Goal: Check status: Check status

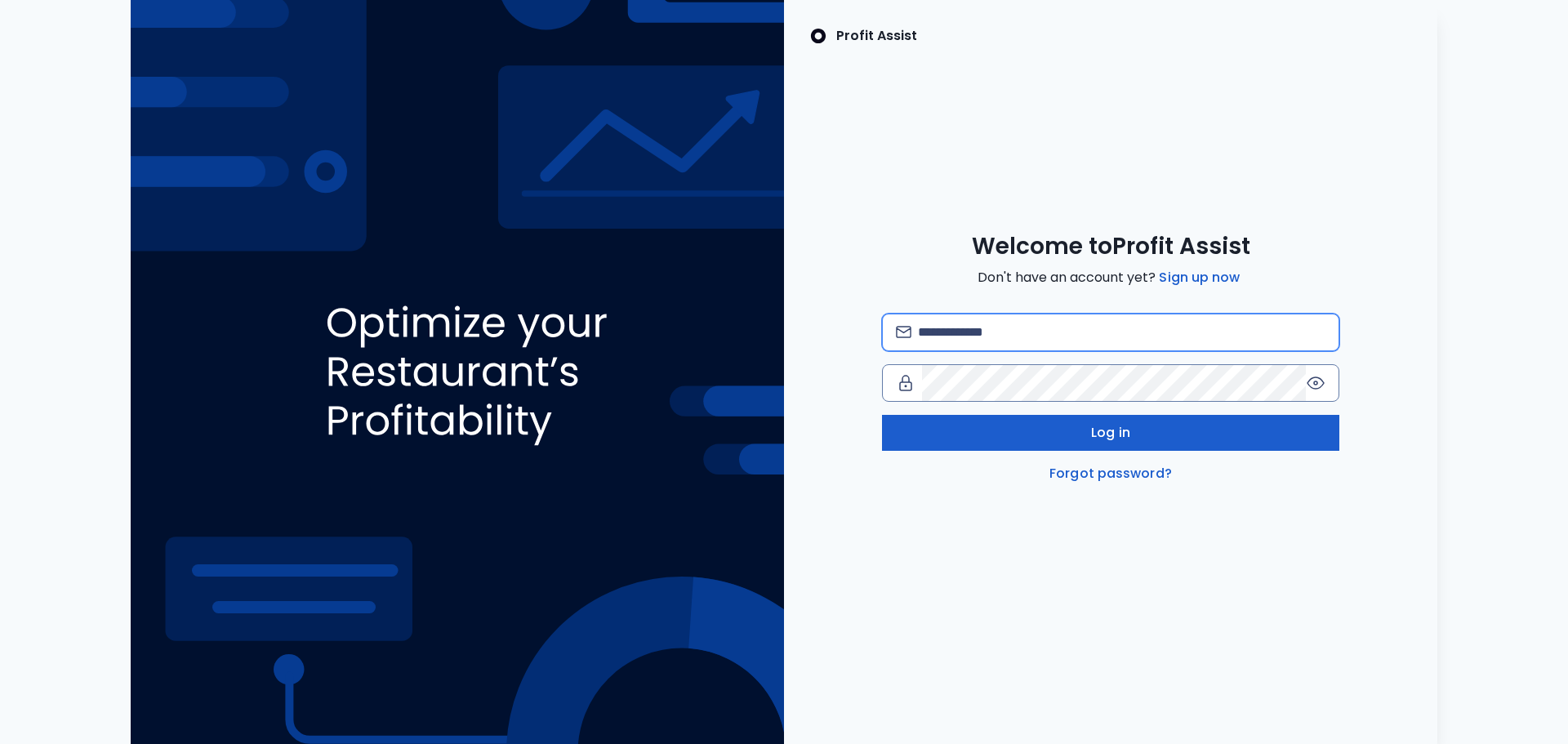
type input "**********"
click at [1070, 441] on button "Log in" at bounding box center [1110, 432] width 457 height 36
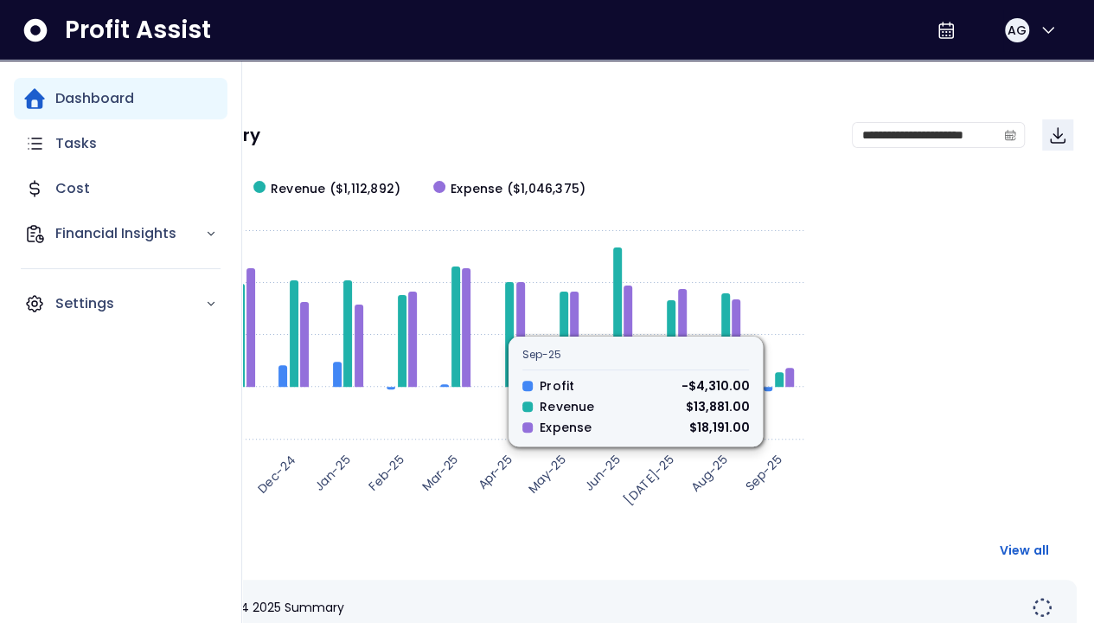
scroll to position [87, 0]
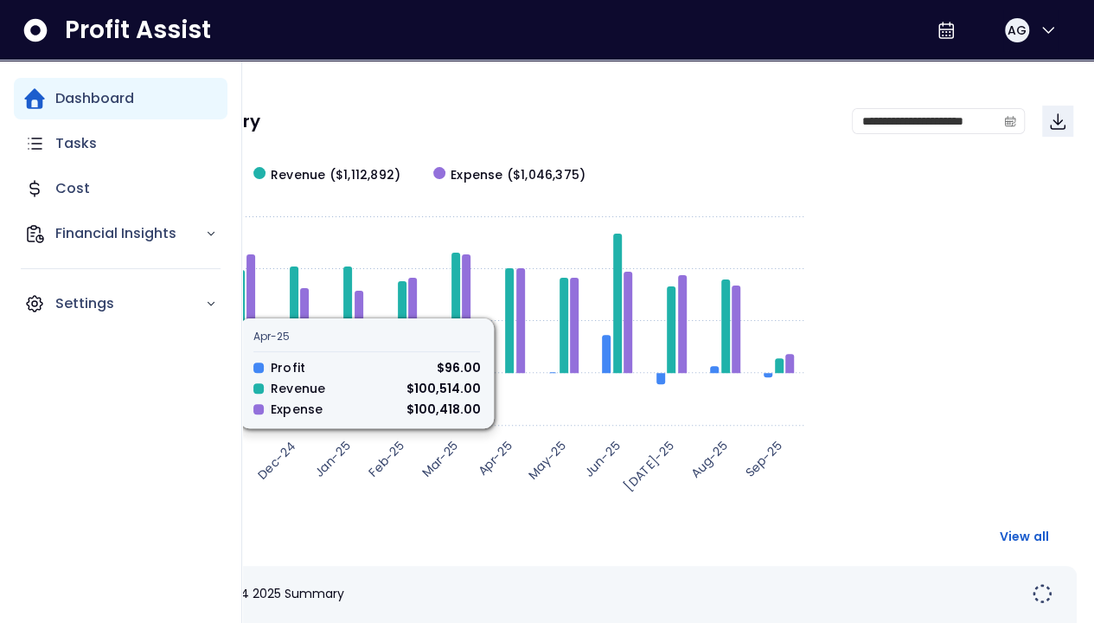
click at [389, 80] on div "**********" at bounding box center [581, 634] width 1025 height 1320
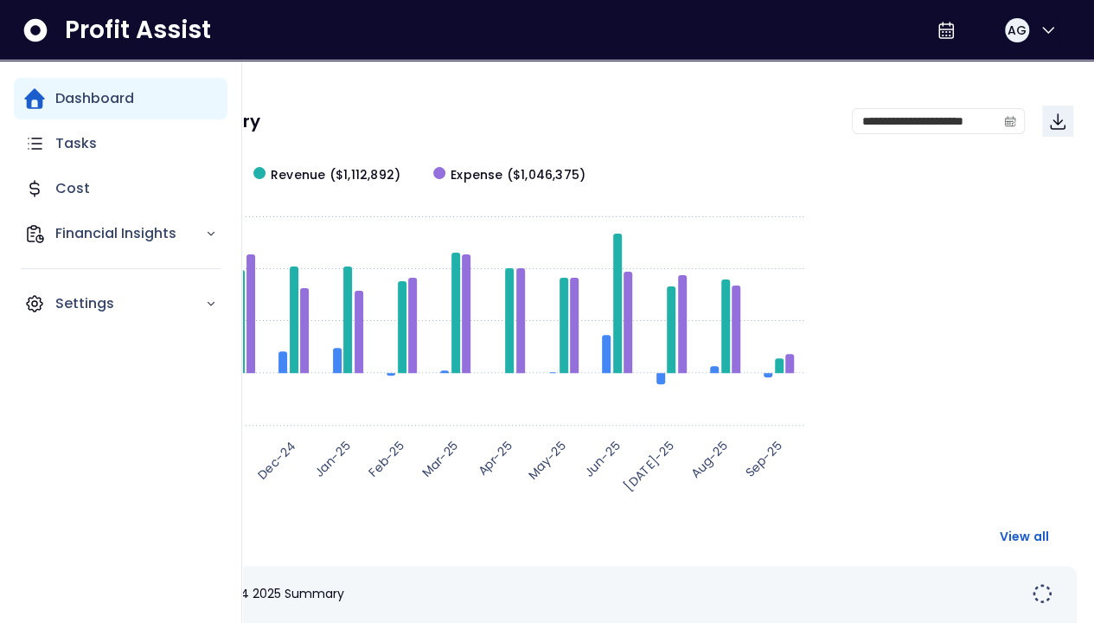
click at [357, 118] on div "Financial Summary" at bounding box center [471, 120] width 762 height 17
click at [344, 585] on span "[PERSON_NAME] P4 2025 Summary" at bounding box center [239, 593] width 209 height 17
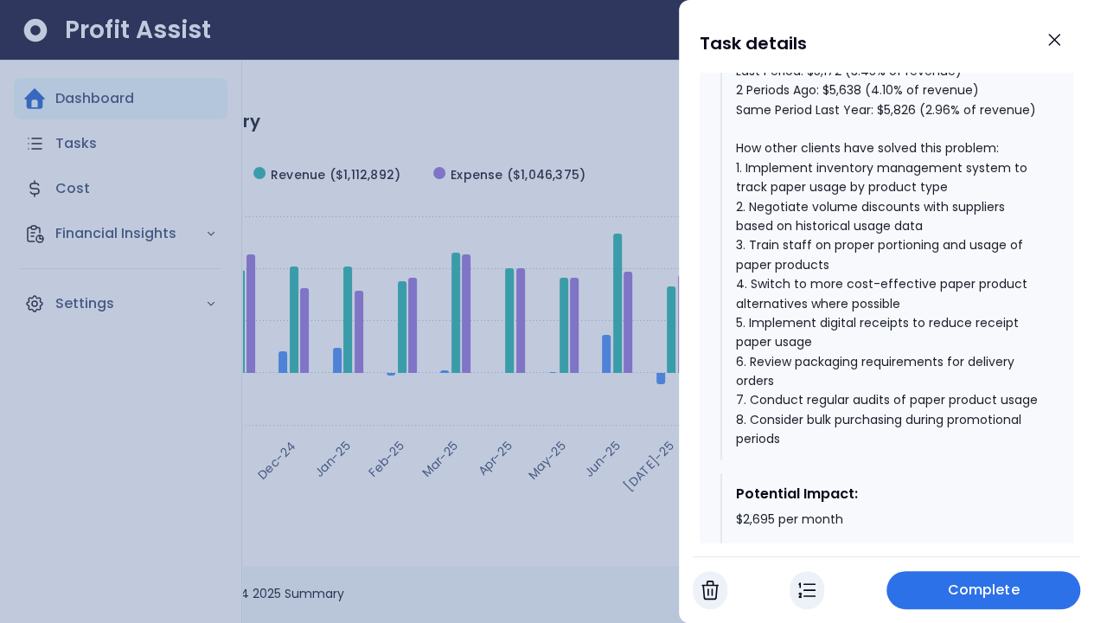
scroll to position [1038, 0]
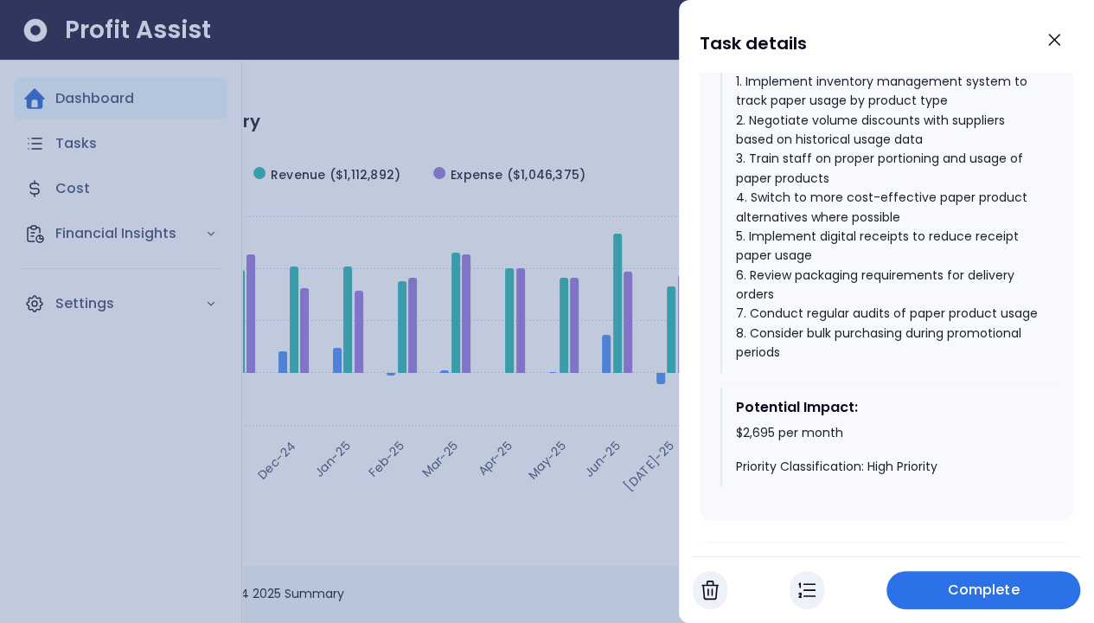
drag, startPoint x: 1049, startPoint y: 42, endPoint x: 879, endPoint y: 119, distance: 186.2
click at [1049, 42] on icon "Close" at bounding box center [1054, 39] width 21 height 21
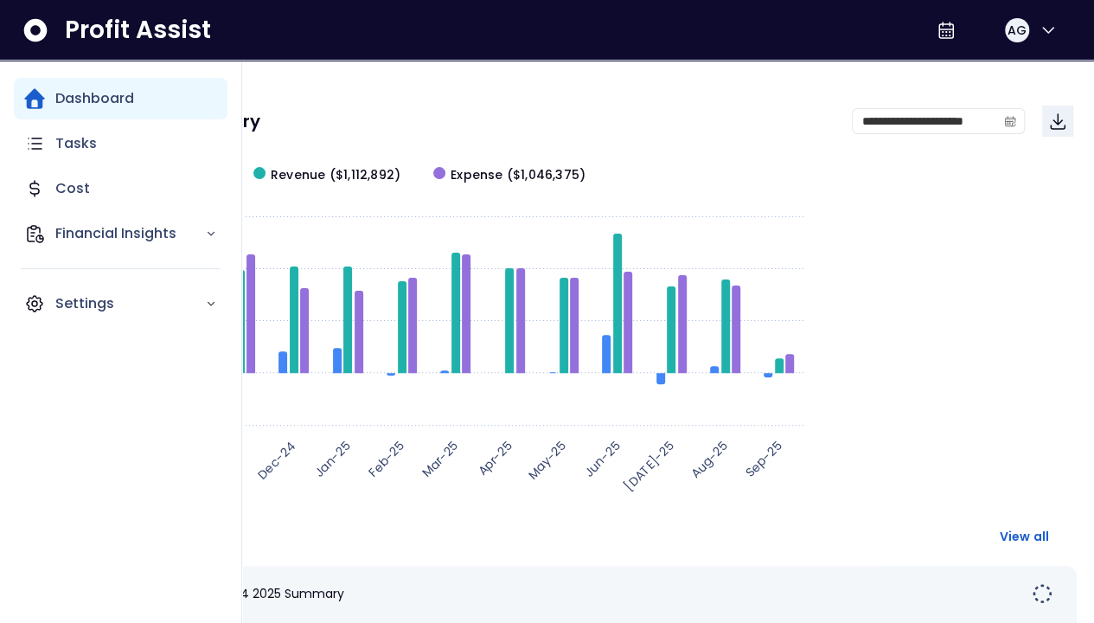
scroll to position [87, 0]
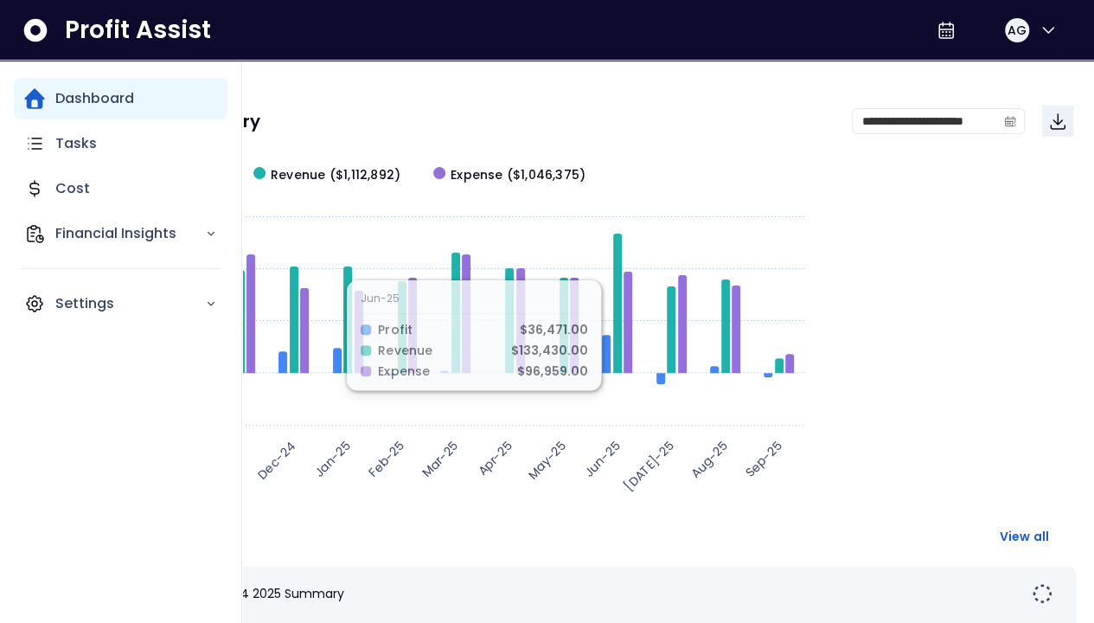
click at [170, 82] on div "Dashboard" at bounding box center [121, 99] width 214 height 42
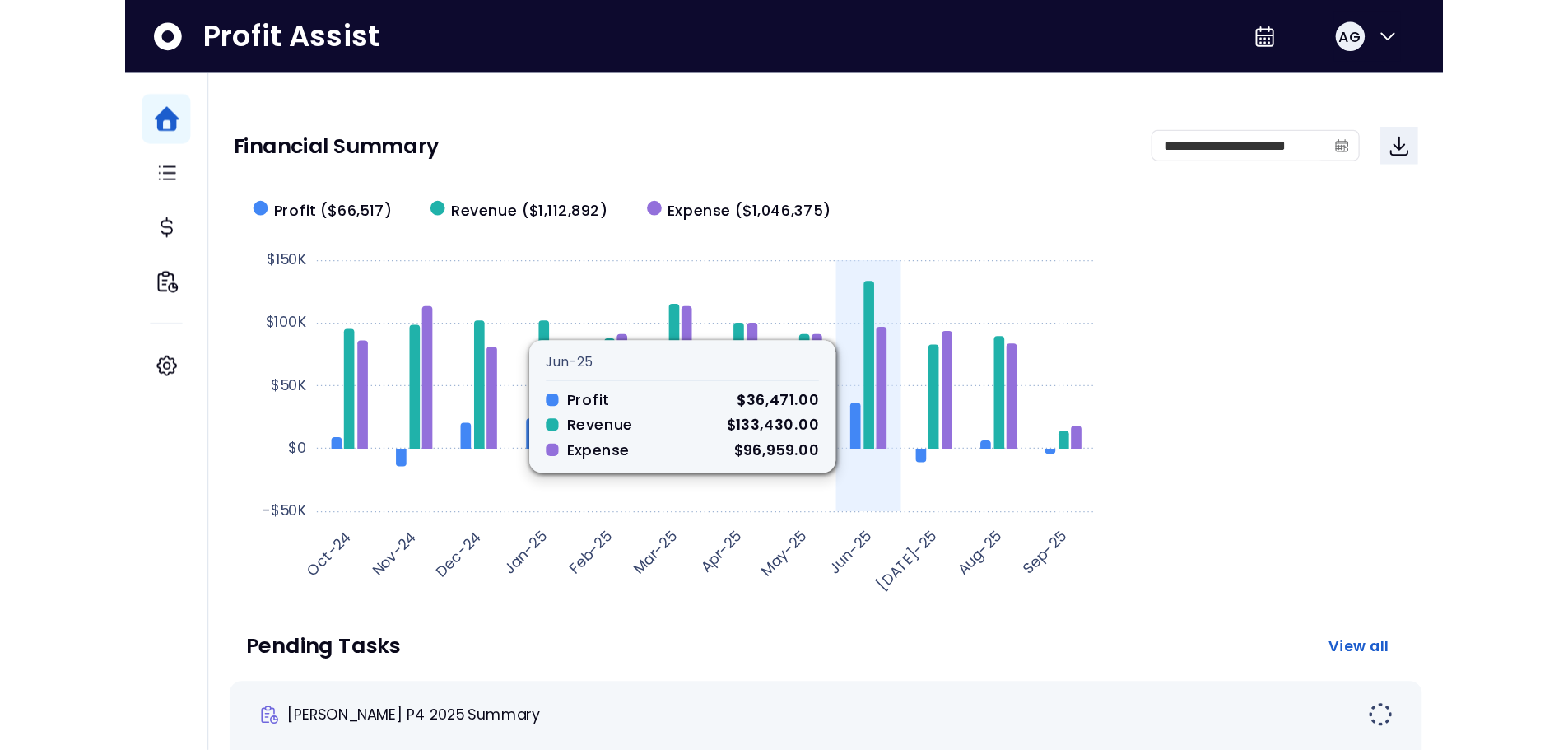
scroll to position [0, 0]
